Goal: Task Accomplishment & Management: Use online tool/utility

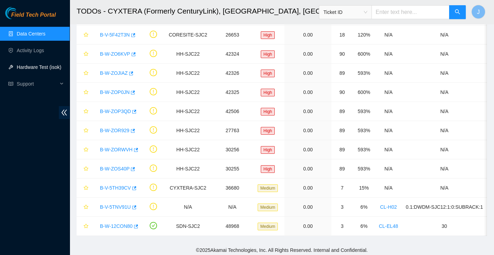
scroll to position [177, 0]
click at [36, 35] on link "Data Centers" at bounding box center [31, 34] width 29 height 6
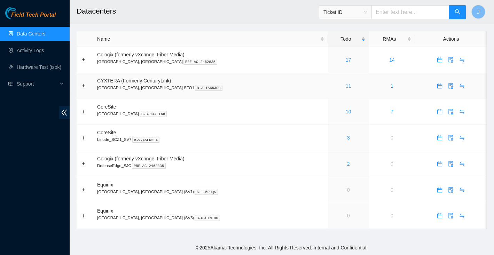
click at [345, 84] on link "11" at bounding box center [348, 86] width 6 height 6
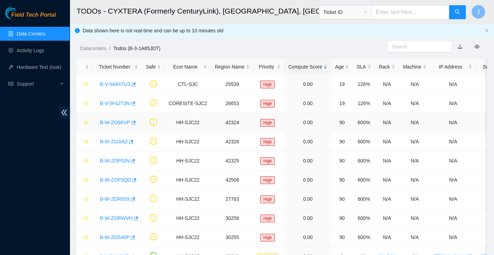
scroll to position [50, 0]
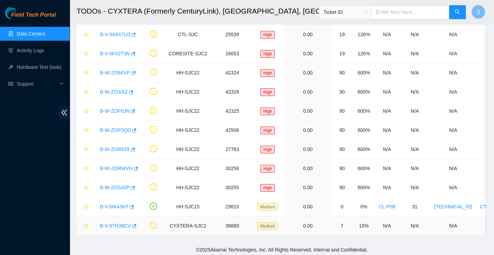
click at [115, 225] on link "B-V-5TH39CV" at bounding box center [115, 226] width 31 height 6
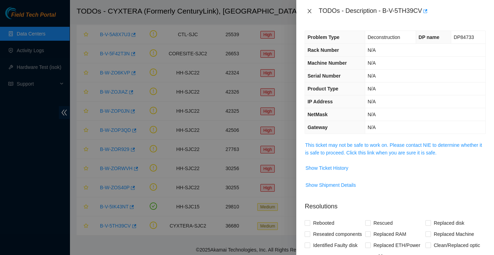
click at [309, 10] on icon "close" at bounding box center [309, 11] width 4 height 4
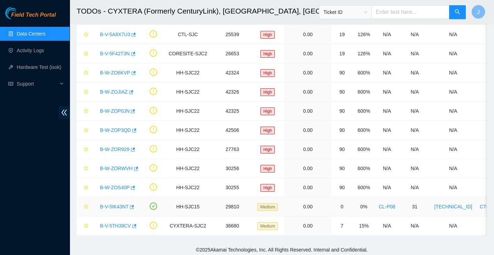
click at [113, 204] on link "B-V-5IK43NT" at bounding box center [114, 207] width 29 height 6
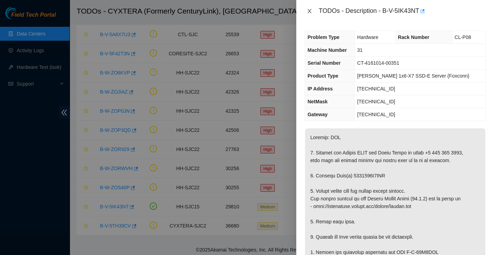
click at [307, 10] on icon "close" at bounding box center [309, 11] width 6 height 6
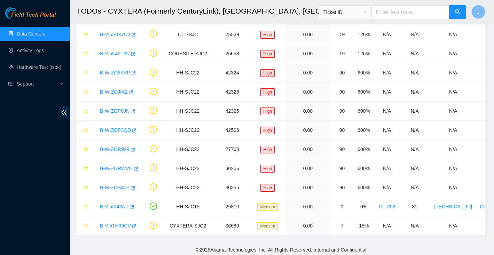
click at [38, 33] on link "Data Centers" at bounding box center [31, 34] width 29 height 6
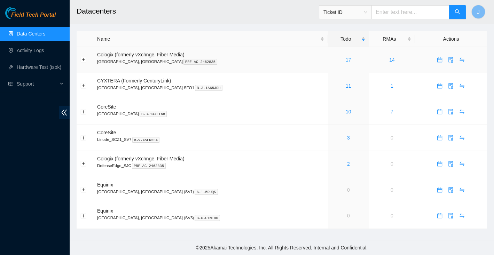
click at [345, 59] on link "17" at bounding box center [348, 60] width 6 height 6
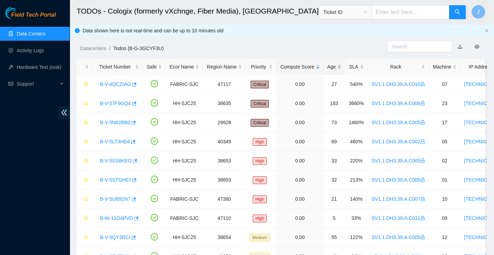
click at [337, 69] on div "Age" at bounding box center [334, 67] width 14 height 8
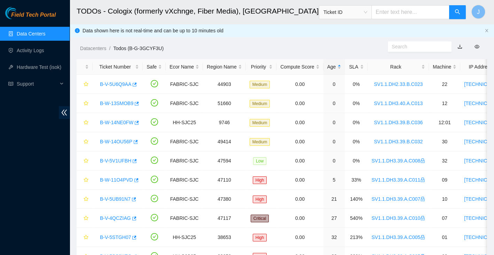
click at [42, 31] on link "Data Centers" at bounding box center [31, 34] width 29 height 6
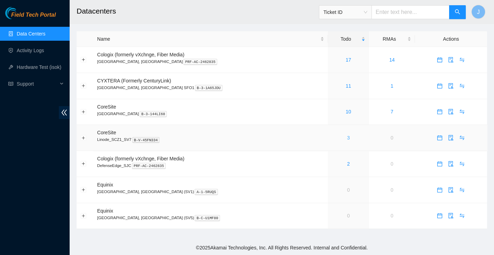
click at [347, 137] on link "3" at bounding box center [348, 138] width 3 height 6
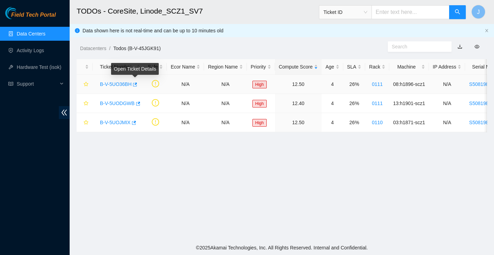
click at [126, 83] on link "B-V-5UO36BH" at bounding box center [116, 84] width 32 height 6
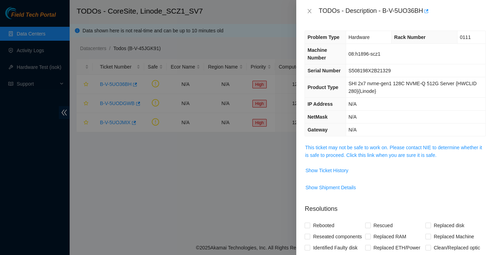
click at [326, 150] on span "This ticket may not be safe to work on. Please contact NIE to determine whether…" at bounding box center [395, 151] width 180 height 15
click at [327, 153] on link "This ticket may not be safe to work on. Please contact NIE to determine whether…" at bounding box center [393, 151] width 177 height 13
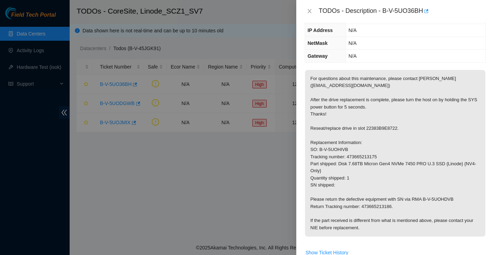
scroll to position [74, 0]
click at [309, 11] on icon "close" at bounding box center [309, 11] width 6 height 6
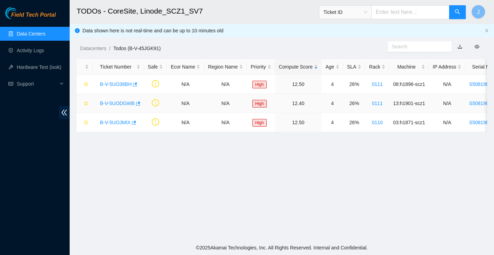
click at [122, 104] on link "B-V-5UODGWB" at bounding box center [117, 104] width 35 height 6
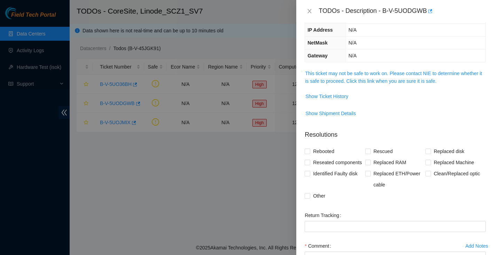
click at [365, 75] on span "This ticket may not be safe to work on. Please contact NIE to determine whether…" at bounding box center [395, 77] width 180 height 15
click at [362, 72] on link "This ticket may not be safe to work on. Please contact NIE to determine whether…" at bounding box center [393, 77] width 177 height 13
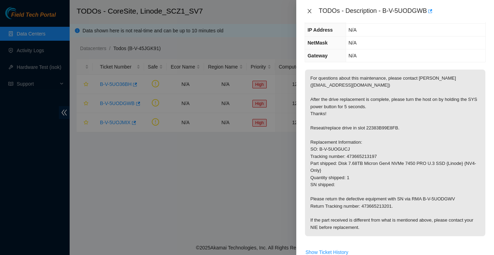
click at [309, 9] on icon "close" at bounding box center [309, 11] width 6 height 6
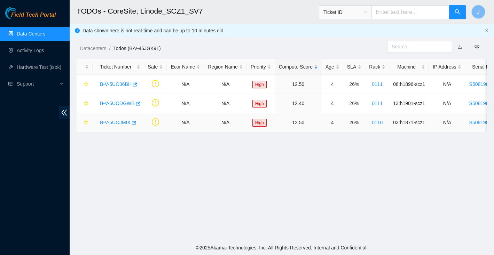
click at [117, 120] on link "B-V-5UOJMIX" at bounding box center [115, 123] width 31 height 6
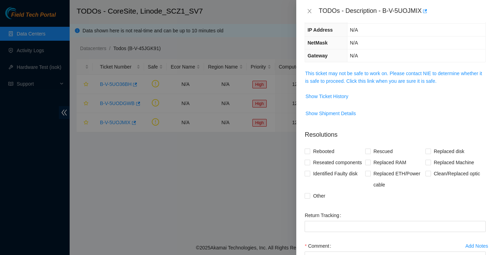
click at [318, 76] on span "This ticket may not be safe to work on. Please contact NIE to determine whether…" at bounding box center [395, 77] width 180 height 15
click at [318, 81] on link "This ticket may not be safe to work on. Please contact NIE to determine whether…" at bounding box center [393, 77] width 177 height 13
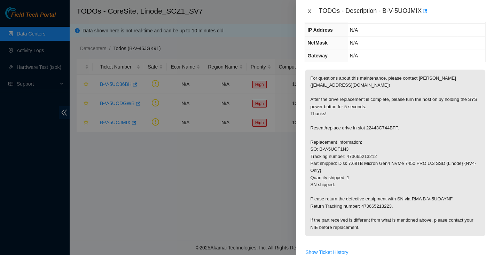
click at [309, 11] on icon "close" at bounding box center [309, 11] width 4 height 4
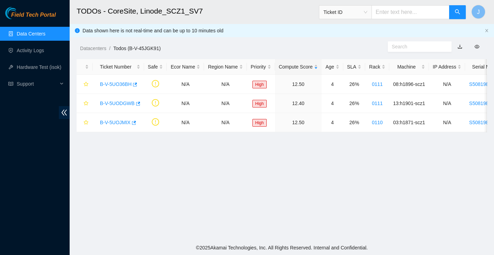
scroll to position [89, 0]
click at [24, 31] on link "Data Centers" at bounding box center [31, 34] width 29 height 6
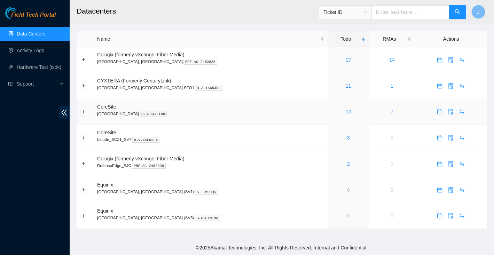
click at [345, 112] on link "10" at bounding box center [348, 112] width 6 height 6
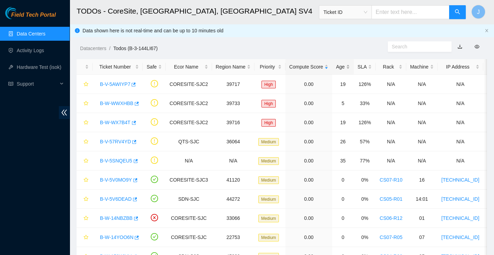
click at [339, 65] on div "Age" at bounding box center [343, 67] width 14 height 8
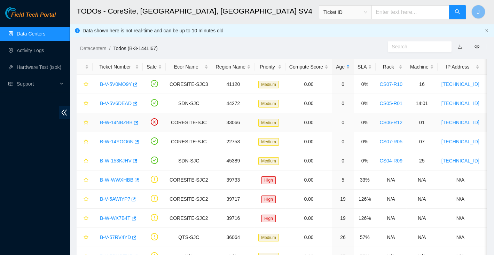
click at [115, 122] on link "B-W-14NBZBB" at bounding box center [116, 123] width 33 height 6
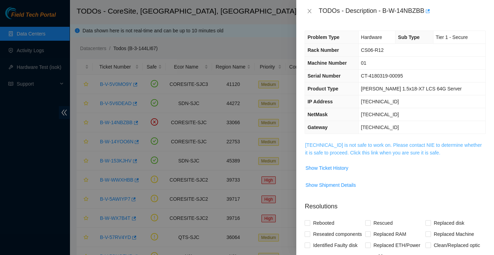
click at [334, 152] on link "23.218.80.37 is not safe to work on. Please contact NIE to determine whether it…" at bounding box center [393, 148] width 176 height 13
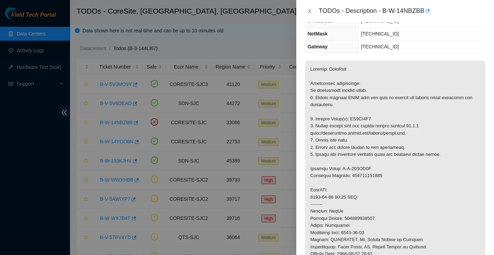
scroll to position [82, 0]
click at [309, 11] on icon "close" at bounding box center [309, 11] width 4 height 4
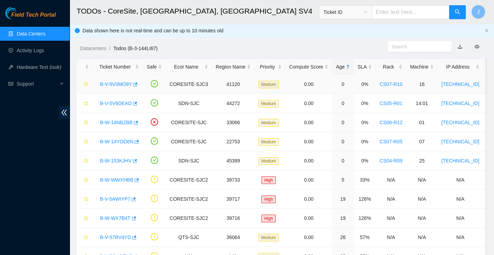
scroll to position [105, 0]
click at [122, 84] on link "B-V-5V0MO9Y" at bounding box center [116, 84] width 32 height 6
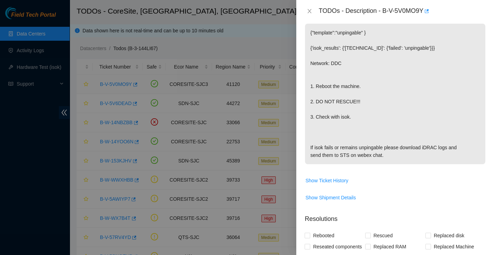
scroll to position [97, 0]
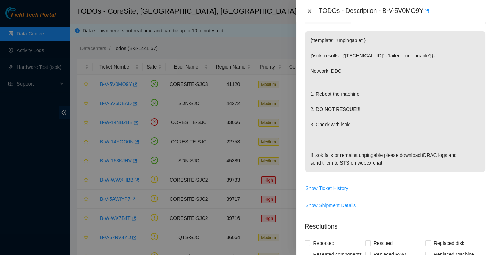
click at [310, 13] on icon "close" at bounding box center [309, 11] width 6 height 6
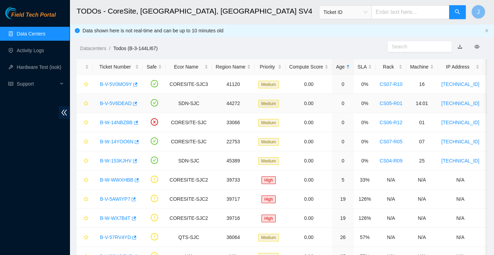
click at [126, 103] on link "B-V-5V6DEAD" at bounding box center [116, 104] width 32 height 6
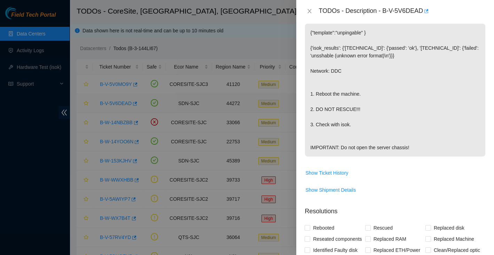
scroll to position [82, 0]
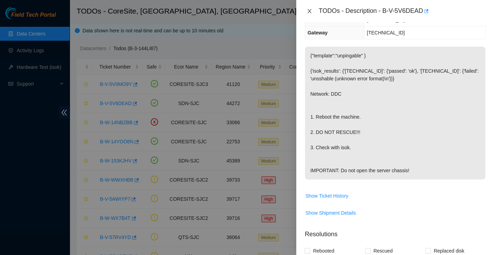
click at [310, 13] on icon "close" at bounding box center [309, 11] width 6 height 6
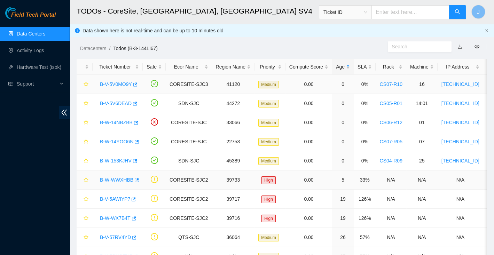
scroll to position [105, 0]
click at [113, 140] on link "B-W-14YOO6N" at bounding box center [116, 142] width 33 height 6
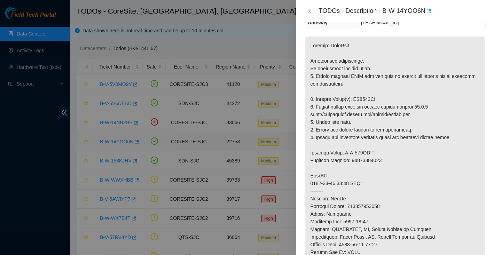
scroll to position [82, 0]
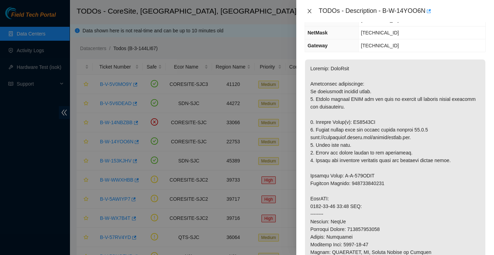
click at [310, 14] on icon "close" at bounding box center [309, 11] width 6 height 6
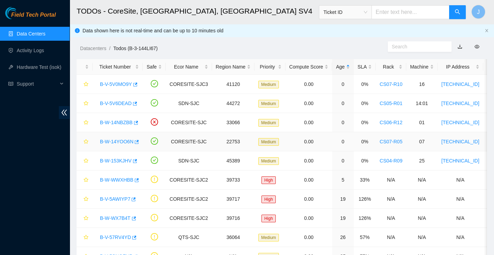
scroll to position [105, 0]
click at [124, 158] on link "B-W-153KJHV" at bounding box center [116, 161] width 32 height 6
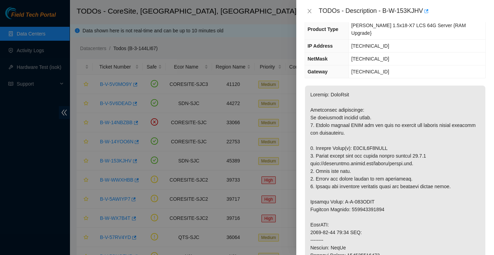
scroll to position [0, 0]
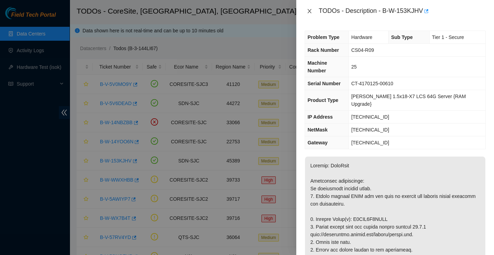
click at [309, 14] on icon "close" at bounding box center [309, 11] width 6 height 6
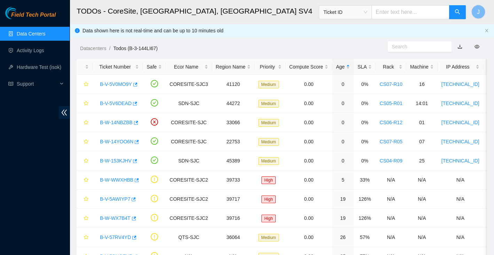
click at [38, 199] on div "Field Tech Portal Data Centers Activity Logs Hardware Test (isok) Support" at bounding box center [35, 131] width 70 height 248
click at [33, 149] on div "Field Tech Portal Data Centers Activity Logs Hardware Test (isok) Support" at bounding box center [35, 131] width 70 height 248
